Goal: Book appointment/travel/reservation

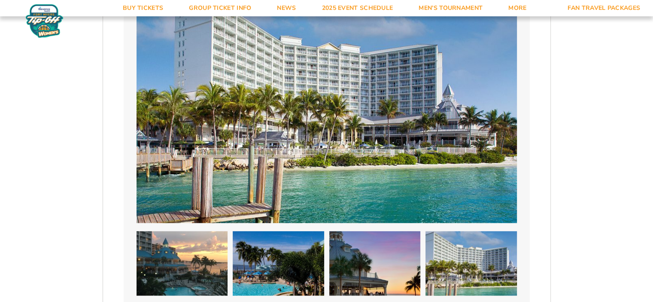
scroll to position [730, 0]
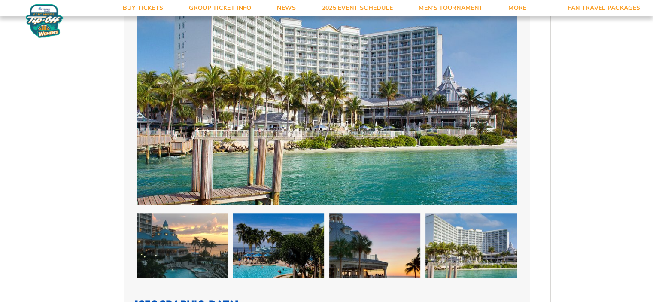
click at [169, 221] on img at bounding box center [182, 245] width 91 height 64
click at [295, 247] on img at bounding box center [278, 245] width 91 height 64
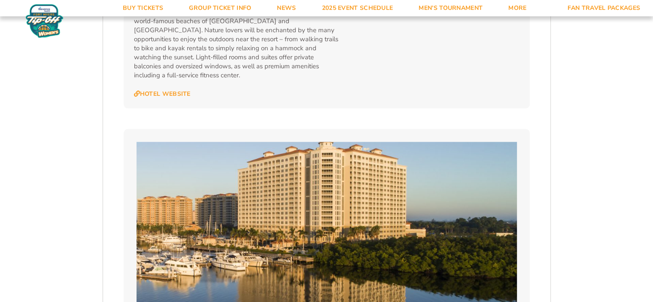
scroll to position [1074, 0]
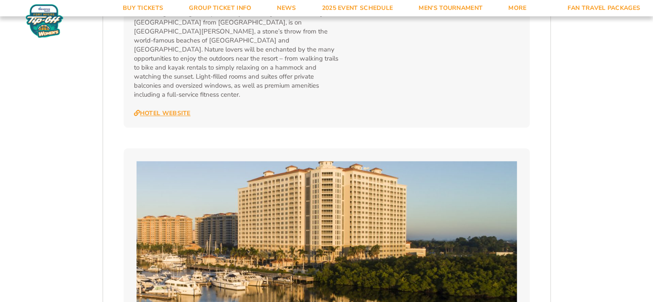
click at [178, 110] on link "Hotel Website" at bounding box center [162, 114] width 57 height 8
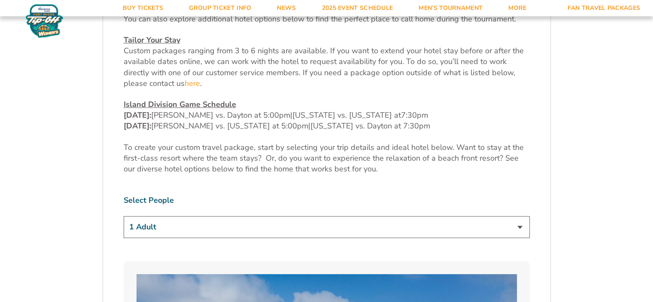
scroll to position [414, 0]
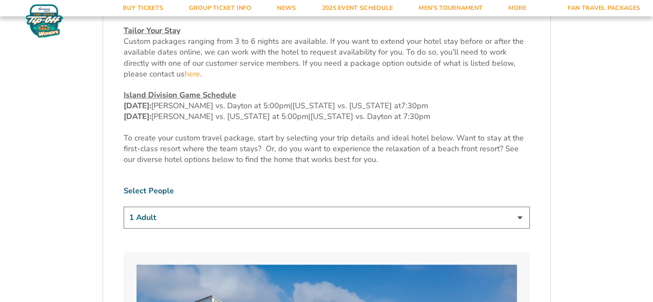
click at [137, 207] on select "1 Adult 2 Adults 3 Adults 4 Adults 2 Adults + 1 Child 2 Adults + 2 Children 2 A…" at bounding box center [327, 218] width 406 height 22
select select "2 Adults + 2 Children"
click at [124, 207] on select "1 Adult 2 Adults 3 Adults 4 Adults 2 Adults + 1 Child 2 Adults + 2 Children 2 A…" at bounding box center [327, 218] width 406 height 22
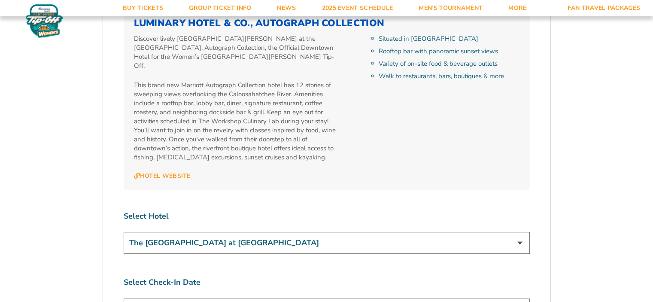
scroll to position [3049, 0]
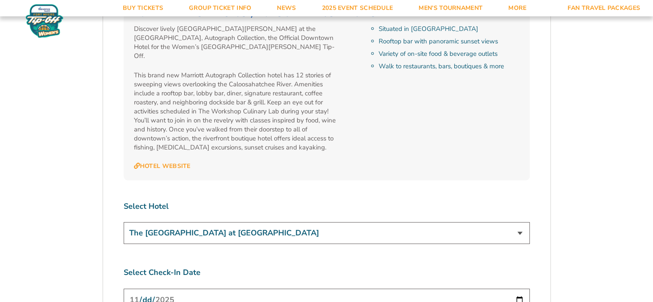
click at [238, 289] on input "[DATE]" at bounding box center [327, 300] width 406 height 23
click at [521, 289] on input "[DATE]" at bounding box center [327, 300] width 406 height 23
click at [271, 289] on input "[DATE]" at bounding box center [327, 300] width 406 height 23
click at [520, 289] on input "[DATE]" at bounding box center [327, 300] width 406 height 23
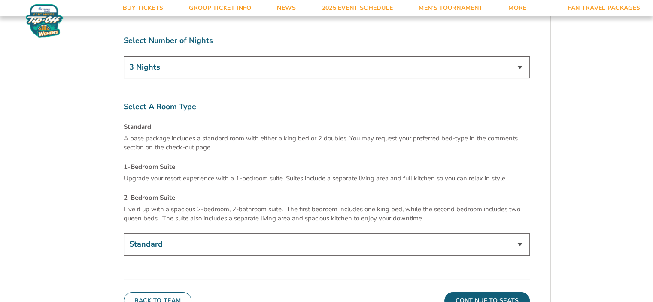
scroll to position [3358, 0]
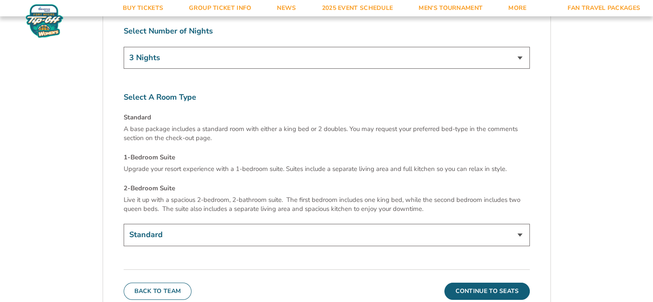
click at [327, 224] on select "Standard 1-Bedroom Suite (+$99 per night) 2-Bedroom Suite (+$349 per night)" at bounding box center [327, 235] width 406 height 22
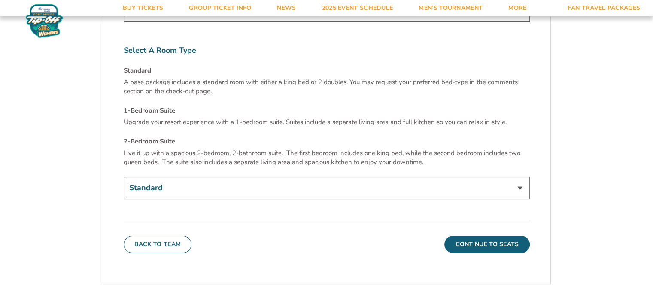
scroll to position [3401, 0]
